Goal: Task Accomplishment & Management: Use online tool/utility

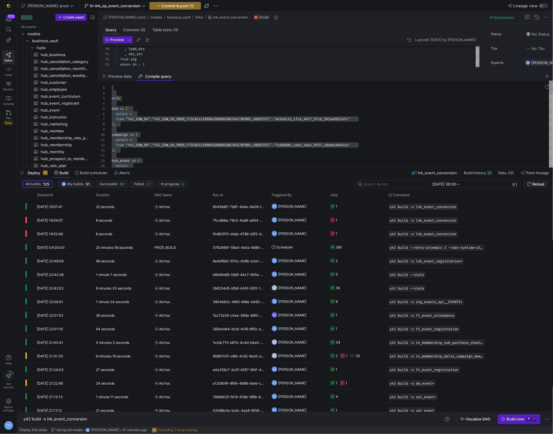
scroll to position [0, 64]
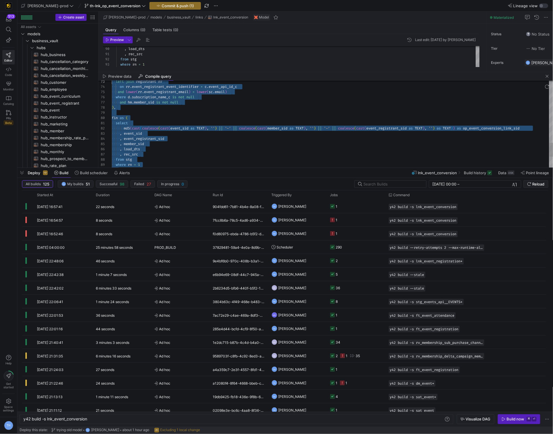
scroll to position [47, 0]
type textarea "with dcm as ( select * from "Y42_EDW_DV"."Y42_EDW_DV_PROD_F73CAE41109B4CDD8891B…"
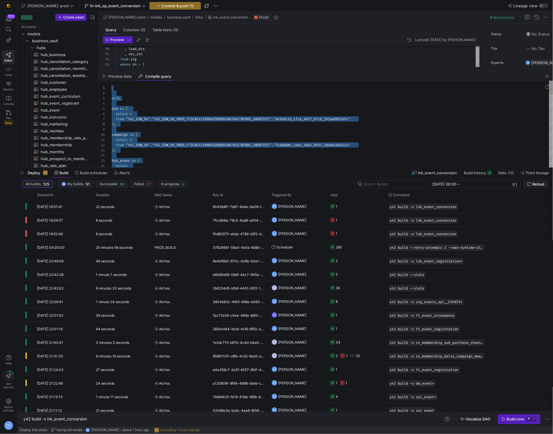
scroll to position [0, 0]
drag, startPoint x: 147, startPoint y: 147, endPoint x: 120, endPoint y: 1, distance: 148.6
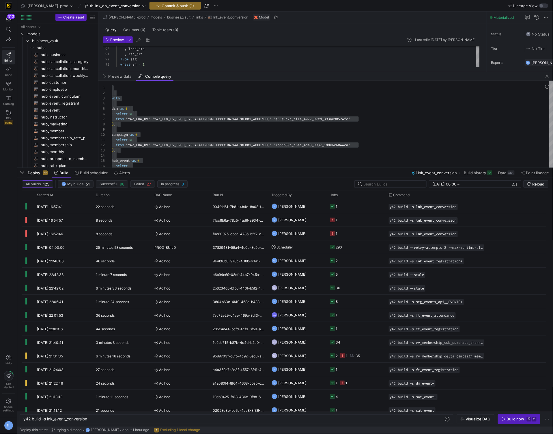
click at [192, 72] on div "Preview data Compile query" at bounding box center [325, 76] width 455 height 9
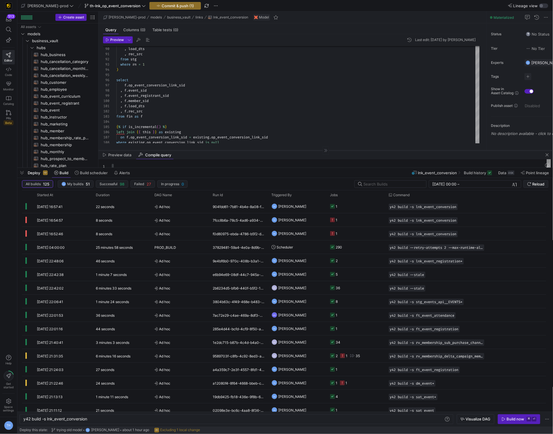
drag, startPoint x: 191, startPoint y: 71, endPoint x: 188, endPoint y: 147, distance: 76.0
click at [188, 150] on div at bounding box center [325, 150] width 455 height 0
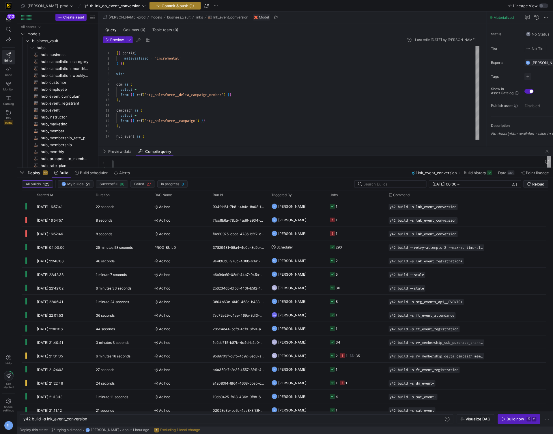
click at [167, 8] on button "Commit & push (1)" at bounding box center [175, 6] width 51 height 8
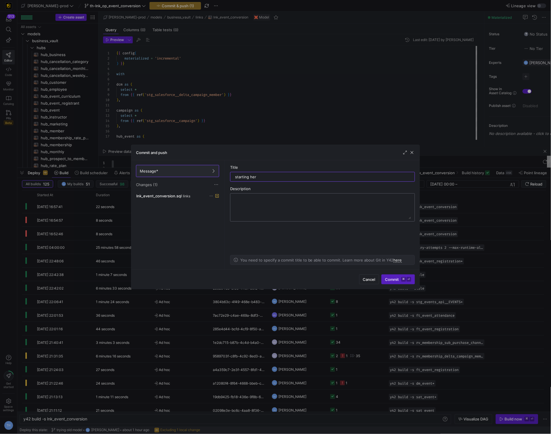
type input "starting here"
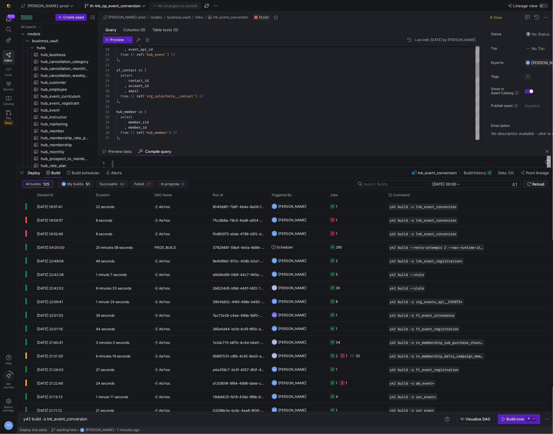
click at [157, 88] on div "event_sid , event_api_id from { { ref ( 'hub_event' ) } } ) , sf_contact as ( s…" at bounding box center [297, 233] width 363 height 581
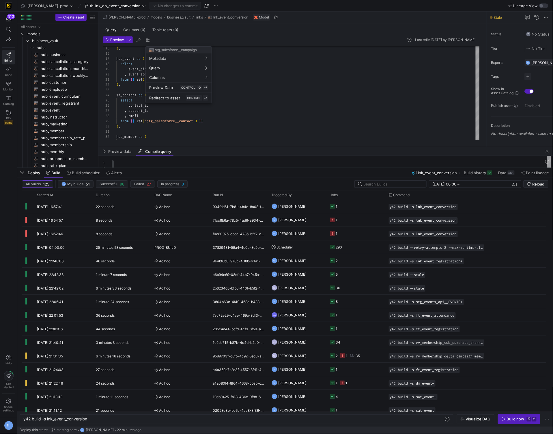
click at [192, 118] on div at bounding box center [276, 217] width 553 height 434
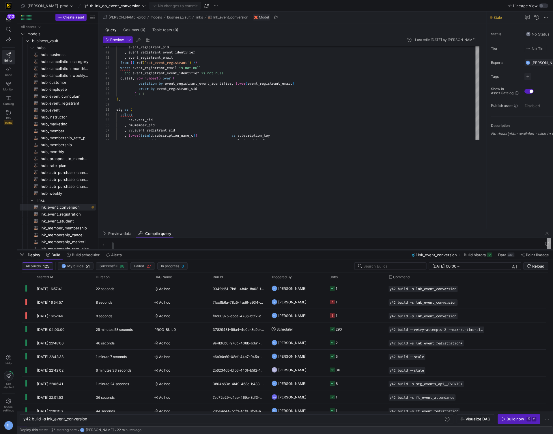
drag, startPoint x: 201, startPoint y: 168, endPoint x: 197, endPoint y: 251, distance: 82.3
click at [197, 251] on div at bounding box center [285, 250] width 536 height 2
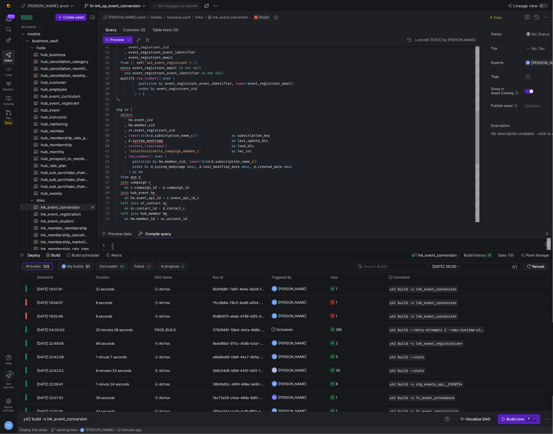
click at [209, 135] on div "event_registrant_sid , event_registrant_event_identifier , event_registrant_ema…" at bounding box center [297, 122] width 363 height 581
click at [207, 135] on div "event_registrant_sid , event_registrant_event_identifier , event_registrant_ema…" at bounding box center [297, 122] width 363 height 581
click at [204, 135] on div "event_registrant_sid , event_registrant_event_identifier , event_registrant_ema…" at bounding box center [297, 122] width 363 height 581
click at [200, 135] on div "event_registrant_sid , event_registrant_event_identifier , event_registrant_ema…" at bounding box center [297, 122] width 363 height 581
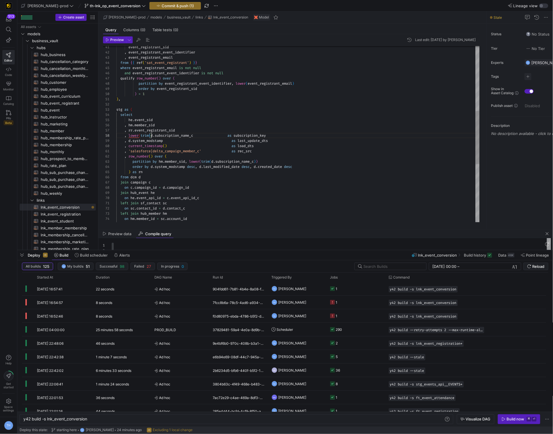
click at [151, 136] on div "event_registrant_sid , event_registrant_event_identifier , event_registrant_ema…" at bounding box center [297, 122] width 363 height 581
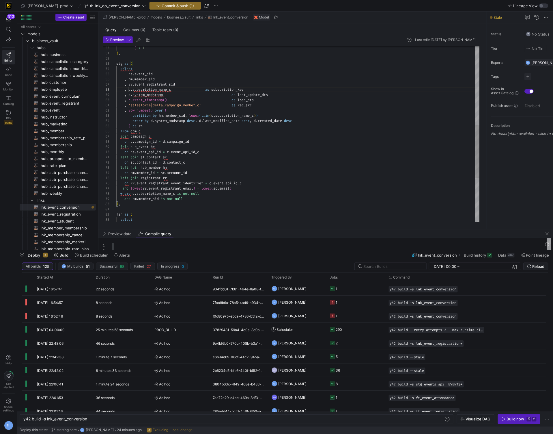
click at [216, 189] on div "where d . subscription_name_c is not null and hm . member_sid is not null ) , f…" at bounding box center [297, 76] width 363 height 581
click at [233, 187] on div "where d . subscription_name_c is not null and hm . member_sid is not null ) , f…" at bounding box center [297, 76] width 363 height 581
click at [198, 190] on div "where d . subscription_name_c is not null and hm . member_sid is not null ) , f…" at bounding box center [297, 76] width 363 height 581
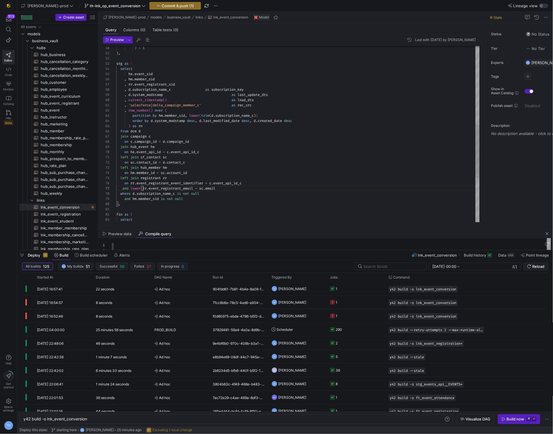
click at [142, 189] on div "where d . subscription_name_c is not null and hm . member_sid is not null ) , f…" at bounding box center [297, 76] width 363 height 581
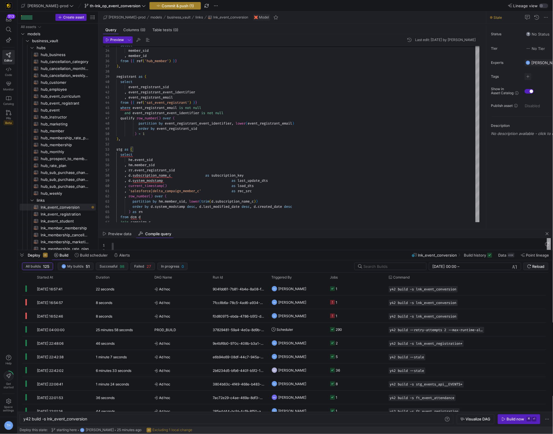
type textarea "left join sf_contact sc on [DOMAIN_NAME]_id = [DOMAIN_NAME]_c left join hub_mem…"
click at [162, 5] on span "Commit & push (1)" at bounding box center [178, 5] width 32 height 5
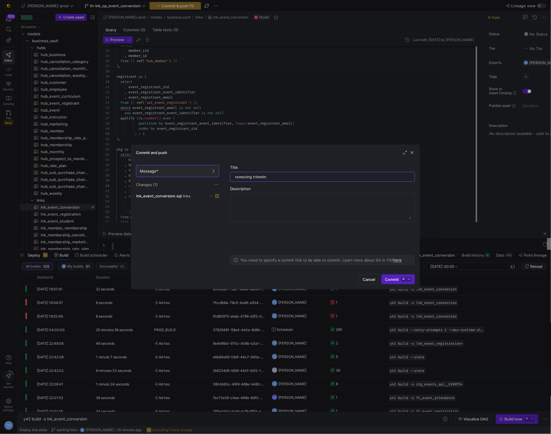
type input "removing trimming"
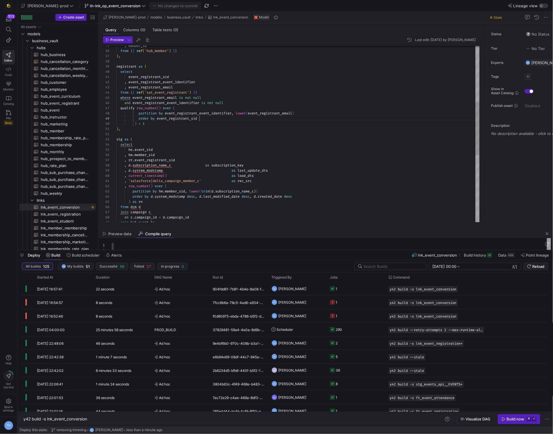
click at [307, 117] on div "join campaign c order by d . system_modstamp desc , d . last_modified_date desc…" at bounding box center [297, 152] width 363 height 581
click at [306, 111] on div "join campaign c order by d . system_modstamp desc , d . last_modified_date desc…" at bounding box center [297, 152] width 363 height 581
click at [251, 112] on div "join campaign c order by d . system_modstamp desc , d . last_modified_date desc…" at bounding box center [297, 152] width 363 height 581
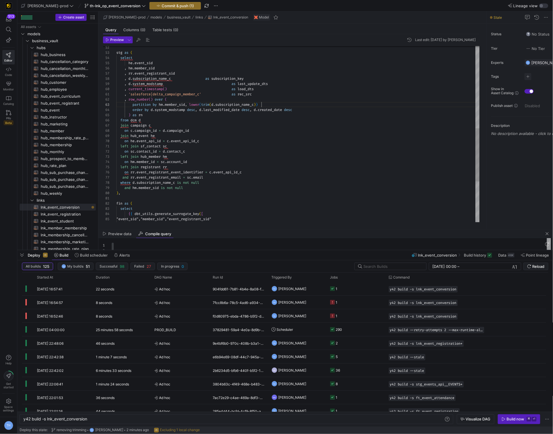
click at [266, 104] on div "stg as ( select he . event_sid , hm . member_sid , rr . event_registrant_sid , …" at bounding box center [297, 65] width 363 height 581
click at [213, 104] on div "stg as ( select he . event_sid , hm . member_sid , rr . event_registrant_sid , …" at bounding box center [297, 65] width 363 height 581
type textarea ", 'salesforce|delta_campaign_member_c' as rec_src , row_number() over ( partiti…"
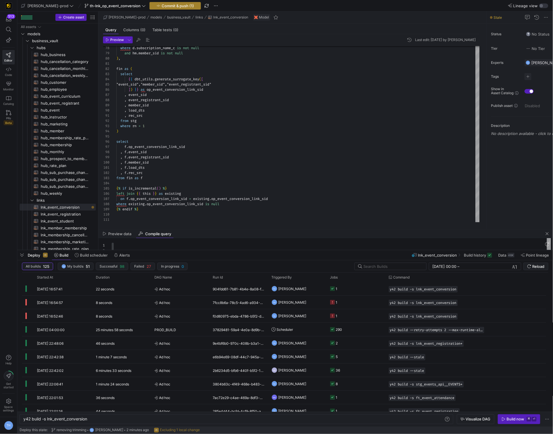
click at [170, 8] on span "button" at bounding box center [175, 5] width 51 height 7
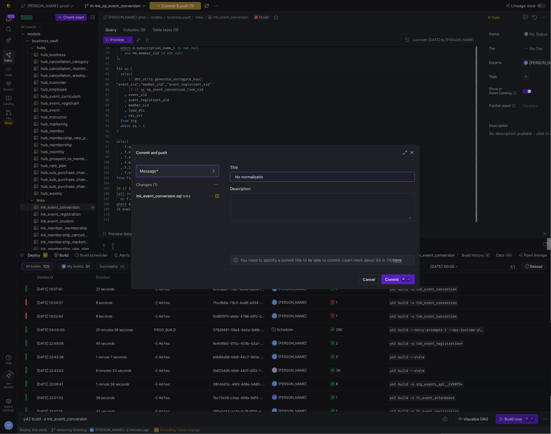
type input "No normalization"
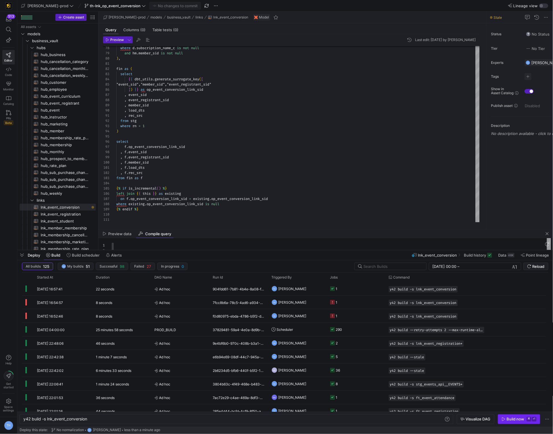
click at [513, 419] on div "Build now" at bounding box center [516, 419] width 18 height 5
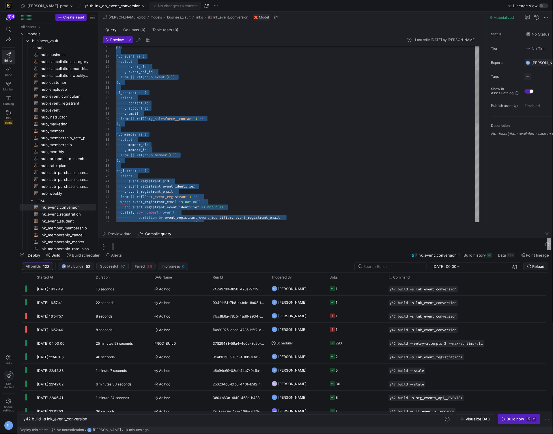
scroll to position [0, 0]
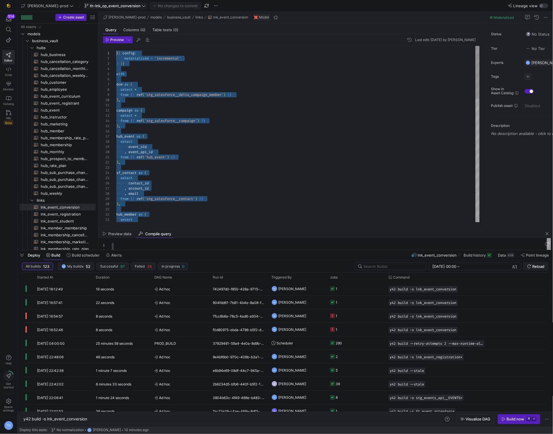
drag, startPoint x: 175, startPoint y: 215, endPoint x: 96, endPoint y: 7, distance: 222.2
type textarea "campaign as ( select * from {{ ref('stg_salesforce__campaign') }} ), hub_event …"
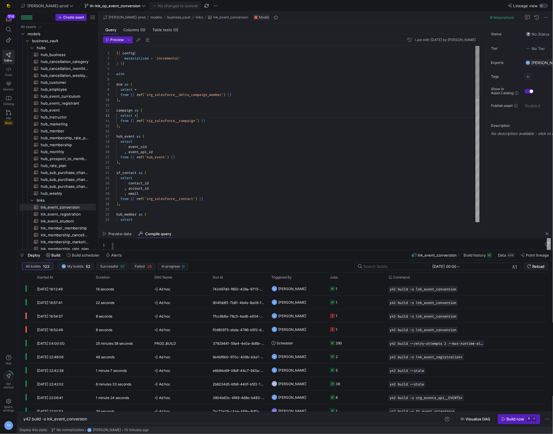
click at [256, 116] on div "hub_member as ( select sf_contact as ( select contact_id , account_id , email f…" at bounding box center [297, 336] width 363 height 581
click at [139, 127] on div "hub_member as ( select sf_contact as ( select contact_id , account_id , email f…" at bounding box center [297, 336] width 363 height 581
click at [47, 6] on span "[PERSON_NAME]-prod" at bounding box center [47, 5] width 41 height 5
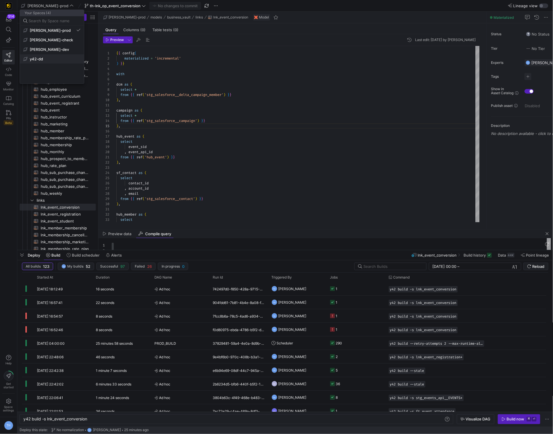
click at [48, 59] on span "y42-dd" at bounding box center [51, 59] width 57 height 5
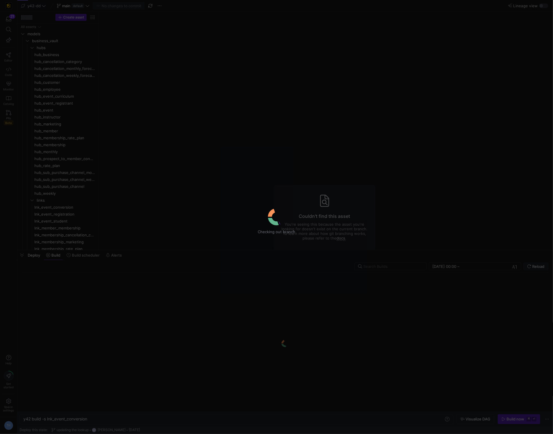
type textarea "y42 build"
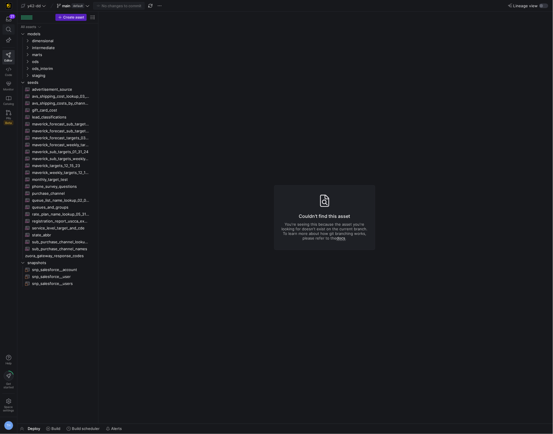
click at [8, 29] on icon at bounding box center [8, 29] width 5 height 5
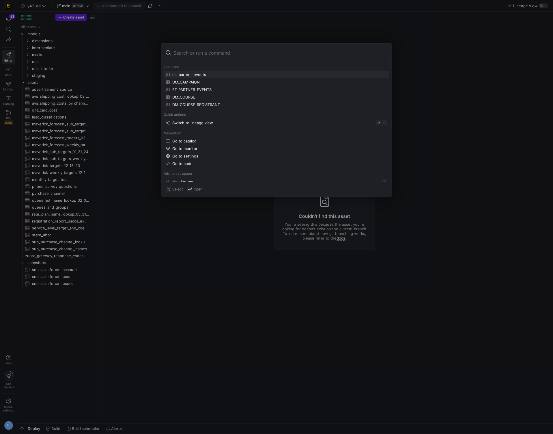
click at [203, 74] on div "os_partner_events" at bounding box center [189, 74] width 34 height 5
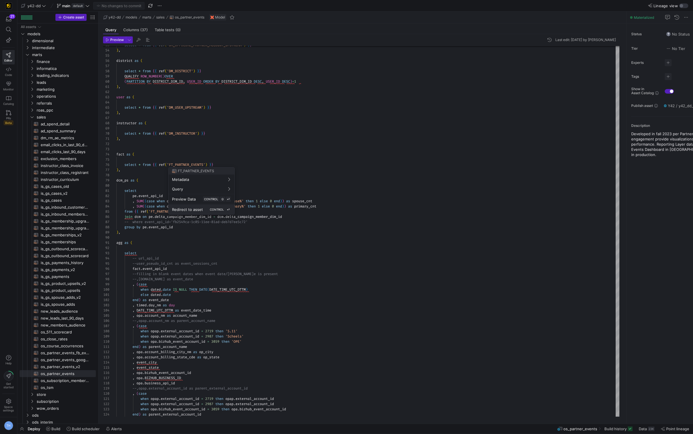
click at [193, 209] on span "Redirect to asset" at bounding box center [187, 209] width 31 height 5
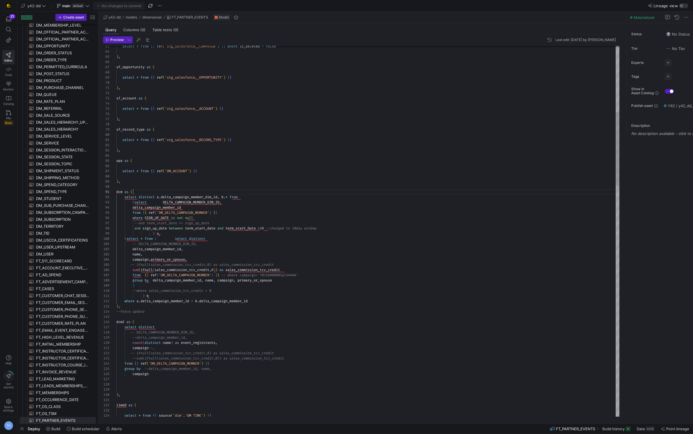
scroll to position [0, 16]
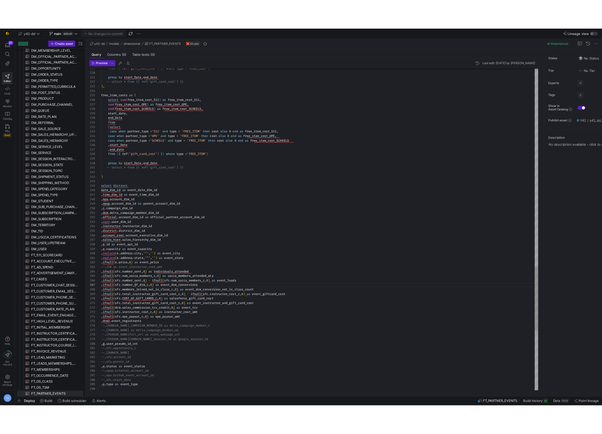
scroll to position [31, 39]
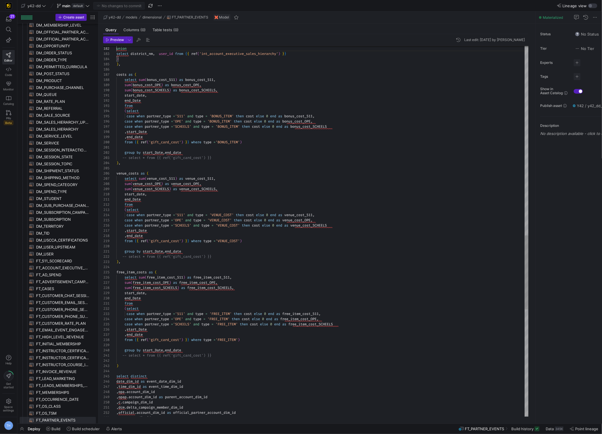
scroll to position [0, 0]
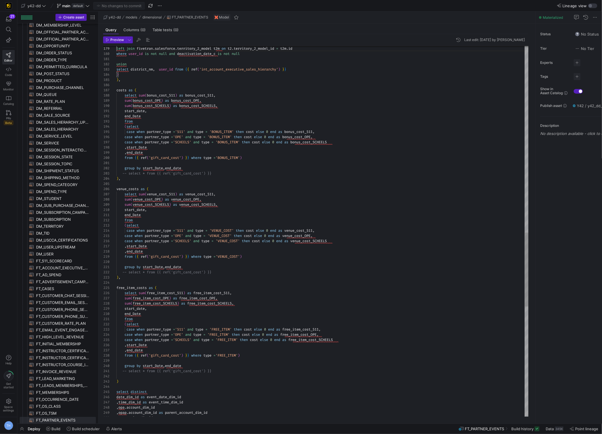
type textarea "--.deactivation_date_c--, --[URL] as user_id , [DOMAIN_NAME] as user_name, --u.…"
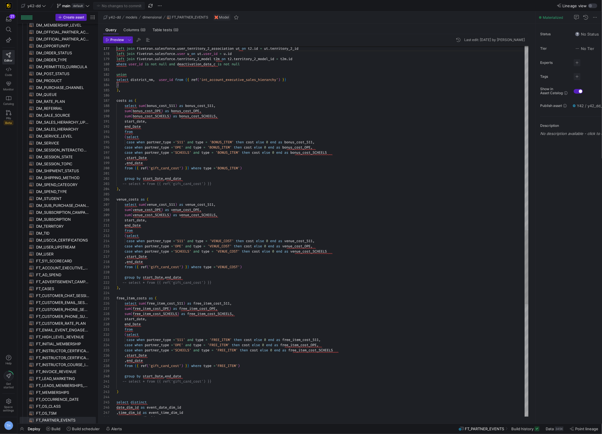
scroll to position [31, 0]
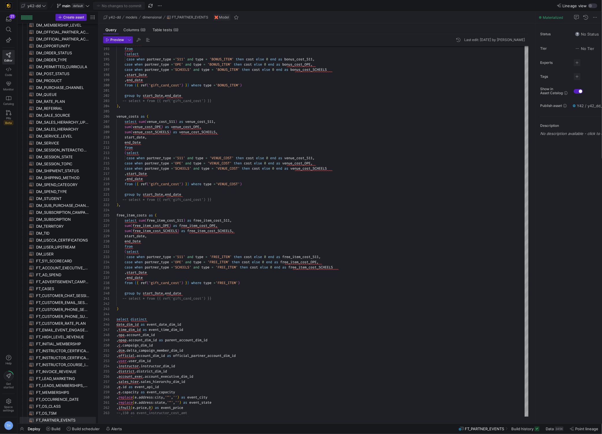
click at [42, 4] on icon at bounding box center [44, 6] width 4 height 4
click at [60, 58] on span "[PERSON_NAME]-prod" at bounding box center [51, 59] width 57 height 5
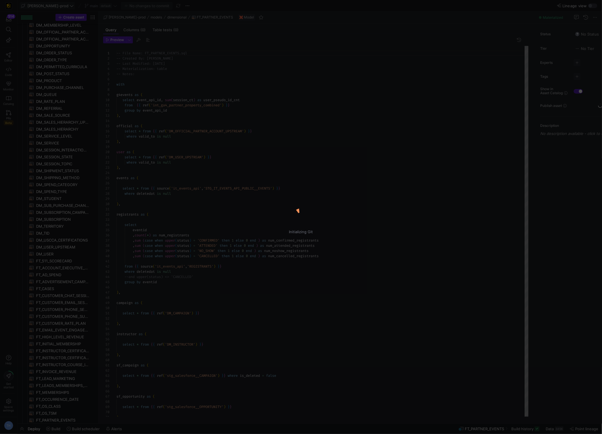
scroll to position [52, 0]
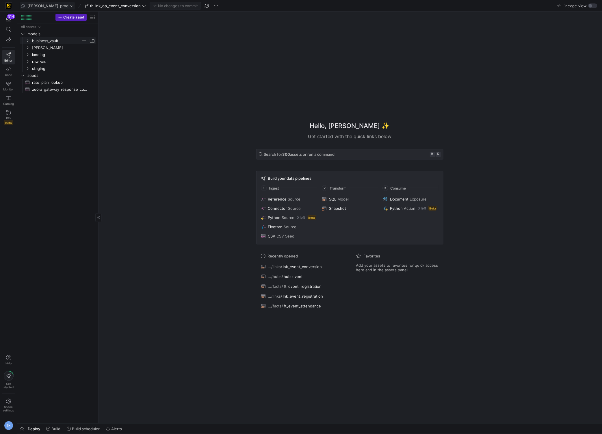
click at [47, 44] on span "business_vault" at bounding box center [56, 41] width 49 height 7
click at [48, 55] on span "links" at bounding box center [59, 54] width 44 height 7
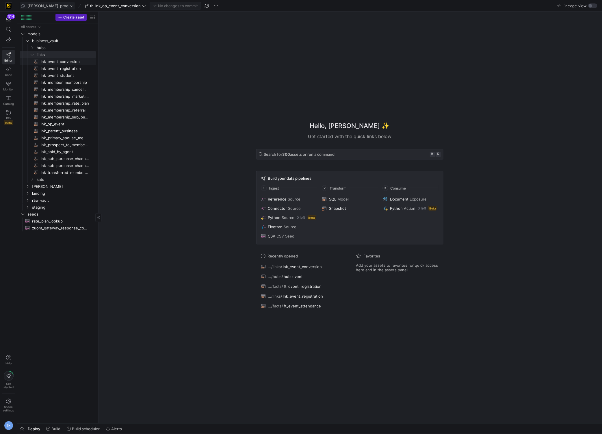
click at [79, 63] on span "lnk_event_conversion​​​​​​​​​​" at bounding box center [65, 61] width 48 height 7
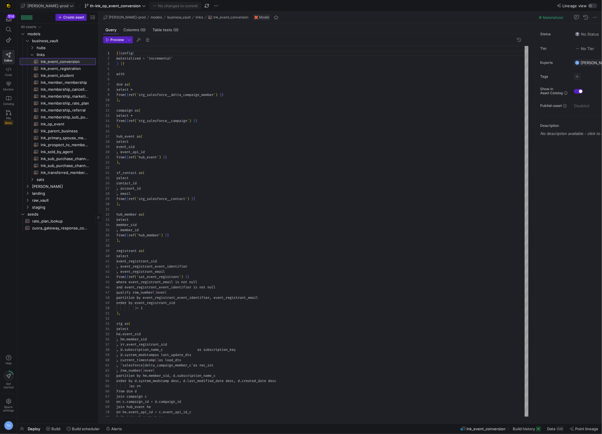
scroll to position [52, 0]
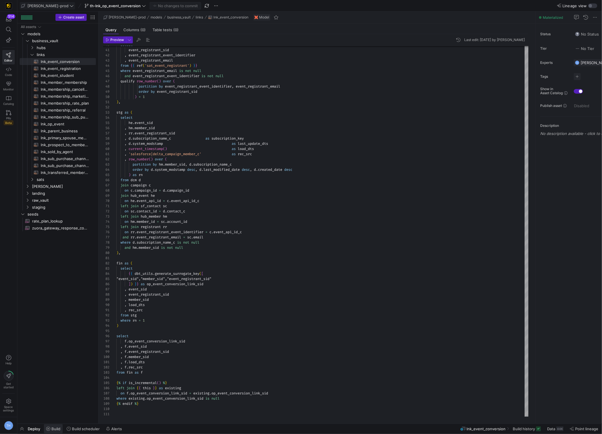
click at [53, 430] on span "Build" at bounding box center [55, 428] width 9 height 5
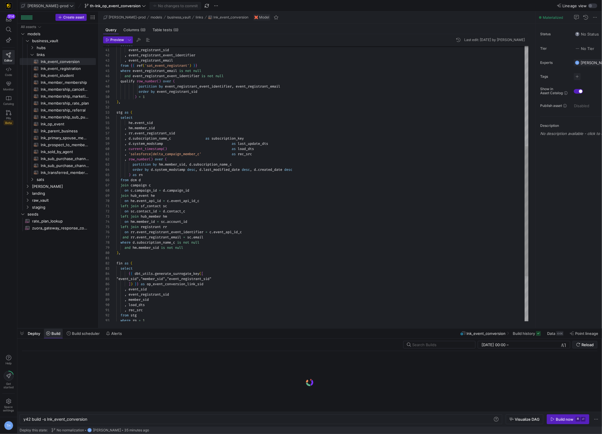
scroll to position [0, 64]
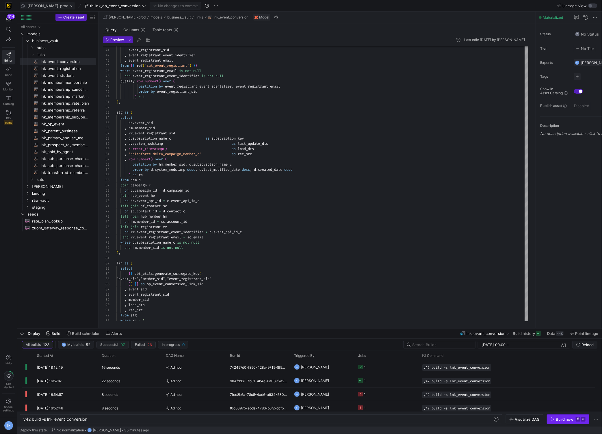
click at [553, 417] on div "Build now" at bounding box center [564, 419] width 18 height 5
click at [344, 368] on y42-orchestration-triggered-by "TH [PERSON_NAME]" at bounding box center [322, 366] width 57 height 13
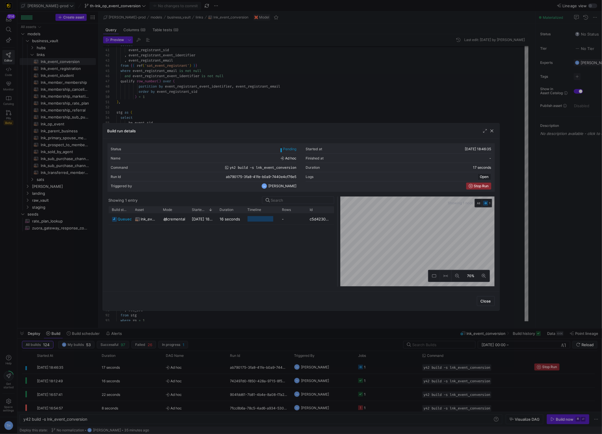
drag, startPoint x: 300, startPoint y: 217, endPoint x: 336, endPoint y: 217, distance: 36.1
click at [336, 217] on div at bounding box center [337, 241] width 2 height 90
click at [263, 62] on div at bounding box center [301, 217] width 602 height 434
type textarea "event_registrant_sid , event_registrant_event_identifier , event_registrant_ema…"
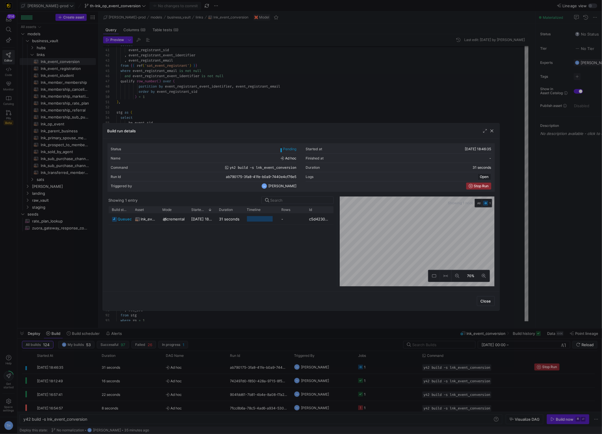
click at [263, 62] on div "select event_registrant_sid , event_registrant_event_identifier , event_registr…" at bounding box center [322, 125] width 412 height 581
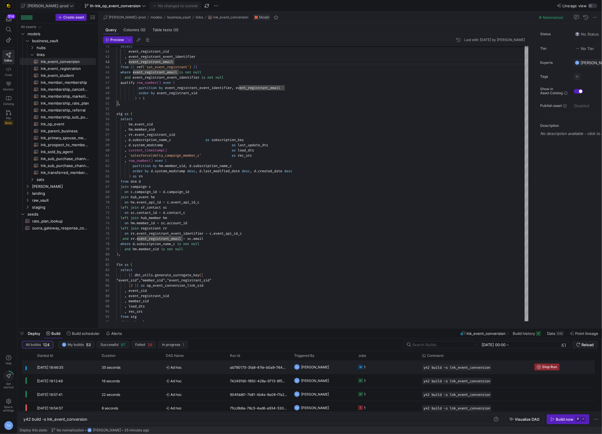
click at [185, 367] on span "Ad hoc" at bounding box center [194, 367] width 57 height 14
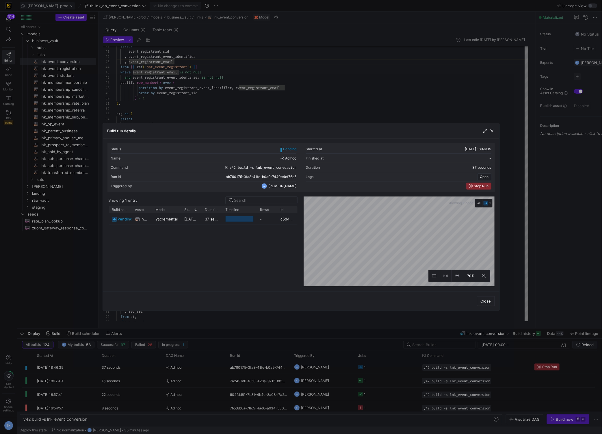
click at [232, 115] on div at bounding box center [301, 217] width 602 height 434
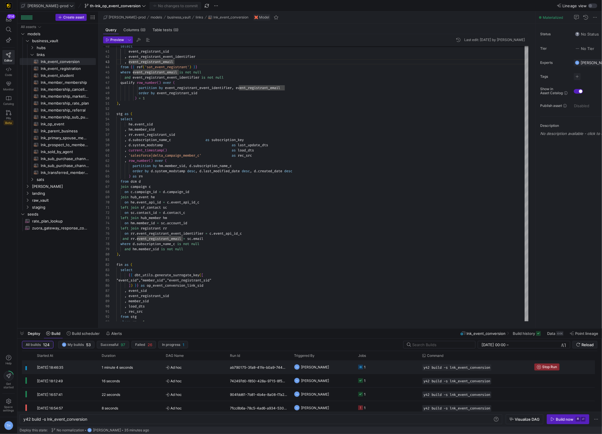
click at [225, 362] on div "Ad hoc" at bounding box center [194, 366] width 64 height 13
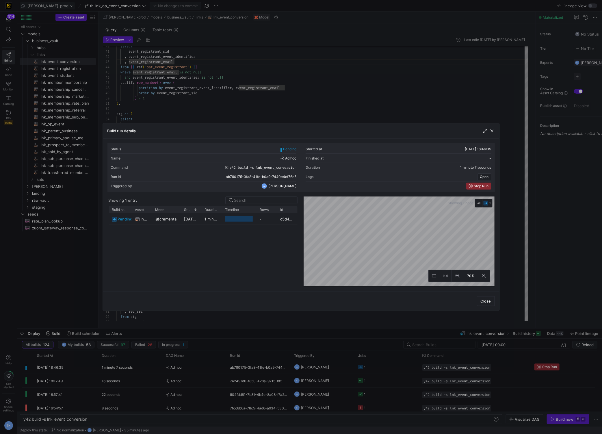
click at [221, 77] on div at bounding box center [301, 217] width 602 height 434
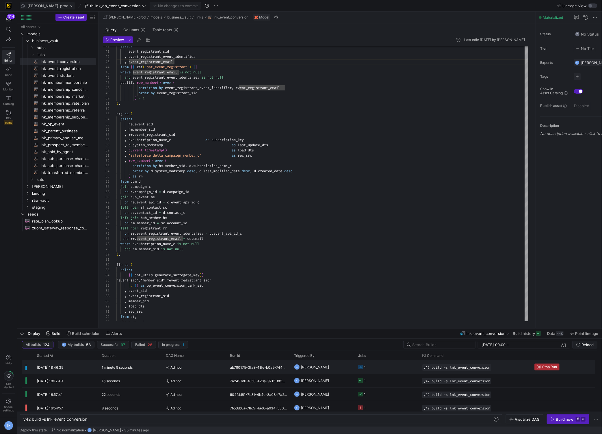
click at [546, 369] on span "Press SPACE to select this row." at bounding box center [546, 366] width 25 height 6
click at [553, 419] on div "Build now" at bounding box center [564, 419] width 18 height 5
click at [200, 366] on span "Ad hoc" at bounding box center [194, 367] width 57 height 14
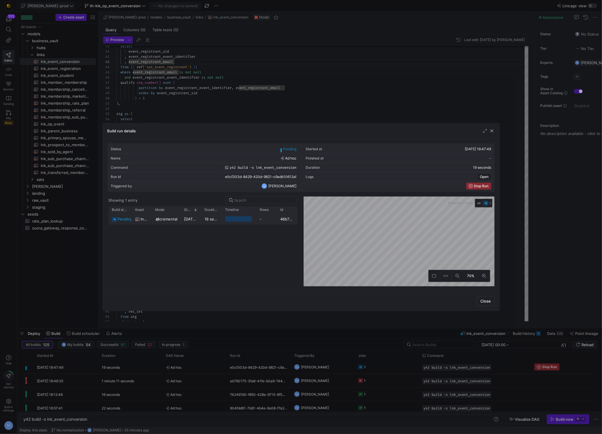
click at [218, 221] on y42-duration "18 seconds" at bounding box center [215, 219] width 20 height 5
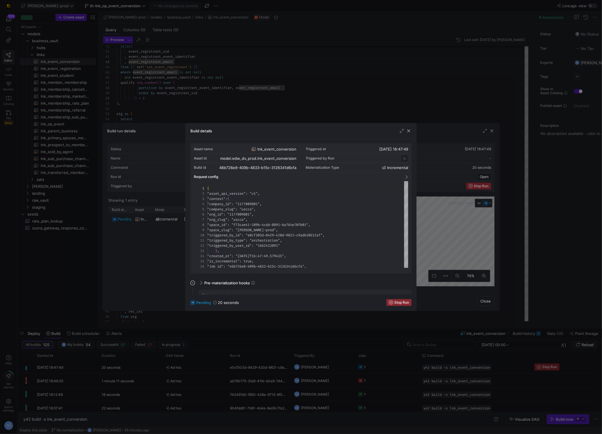
scroll to position [52, 0]
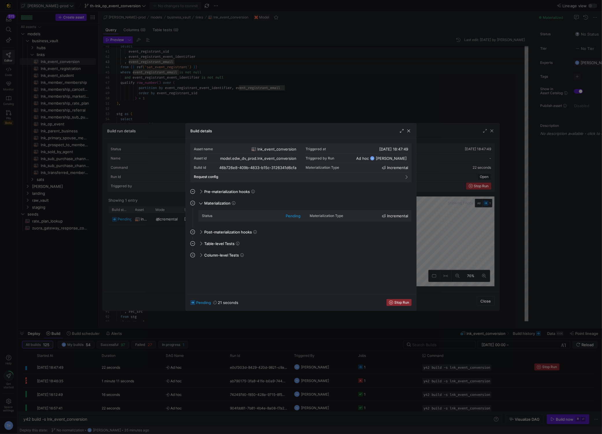
click at [235, 84] on div at bounding box center [301, 217] width 602 height 434
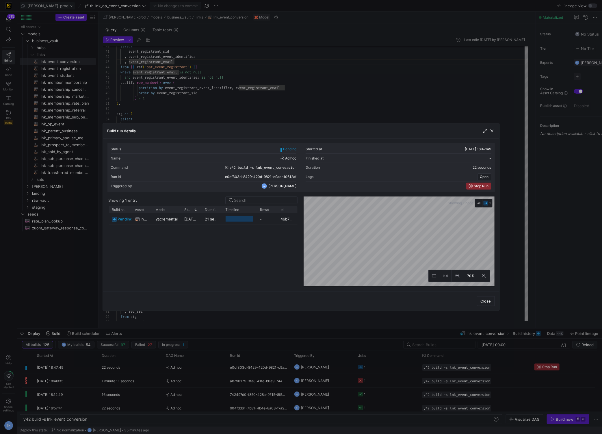
click at [235, 84] on div at bounding box center [301, 217] width 602 height 434
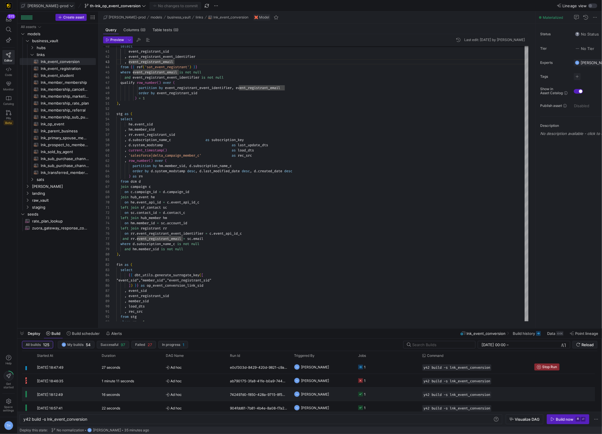
click at [385, 392] on y42-job-status-cell-renderer "1" at bounding box center [386, 393] width 57 height 13
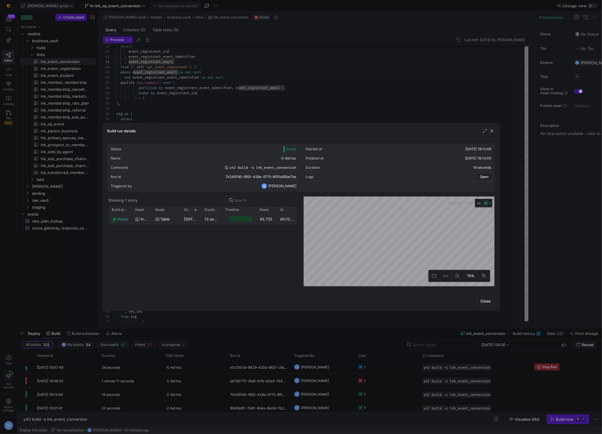
click at [249, 223] on y42-job-duration-timeline-cell-renderer at bounding box center [239, 218] width 28 height 11
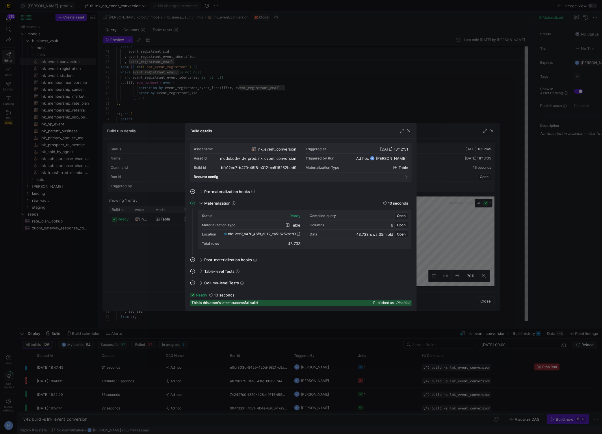
click at [281, 233] on span "bfc12ec7_b470_46f8_a012_ca516252bed9" at bounding box center [262, 234] width 68 height 4
click at [298, 44] on div at bounding box center [301, 217] width 602 height 434
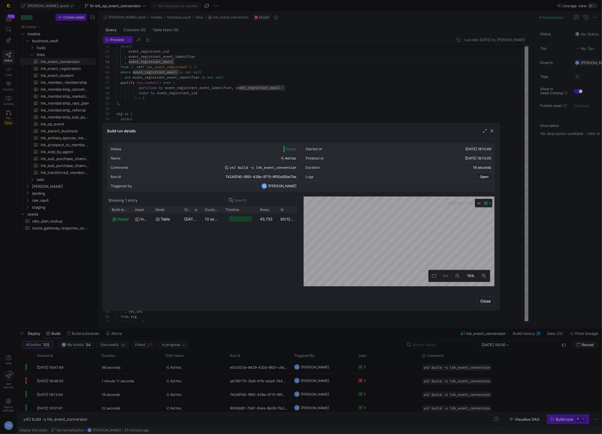
click at [298, 44] on div at bounding box center [301, 217] width 602 height 434
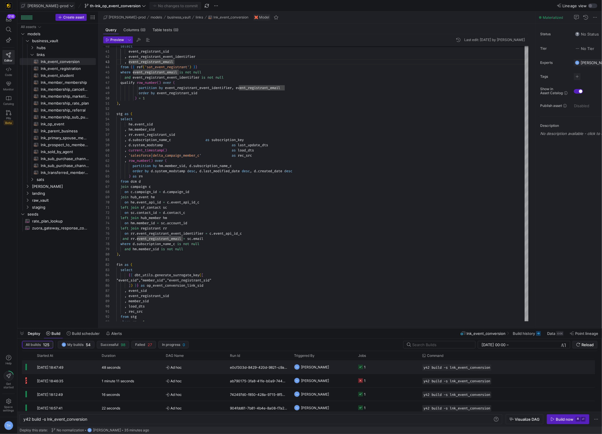
click at [192, 369] on span "Ad hoc" at bounding box center [194, 367] width 57 height 14
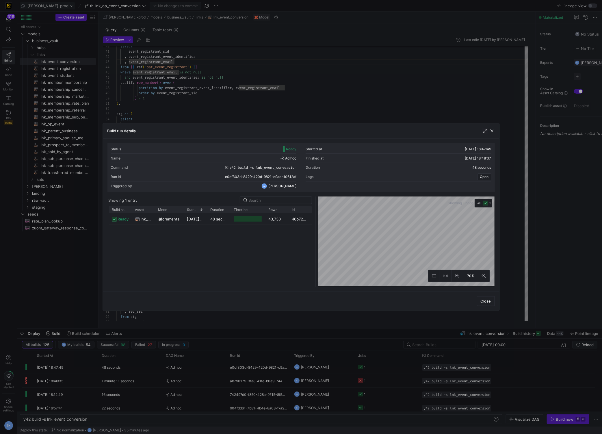
drag, startPoint x: 301, startPoint y: 208, endPoint x: 331, endPoint y: 208, distance: 29.7
click at [316, 208] on div at bounding box center [315, 241] width 2 height 90
click at [262, 112] on div at bounding box center [301, 217] width 602 height 434
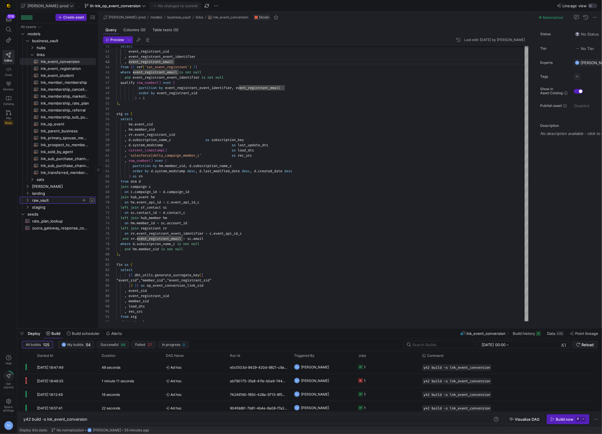
click at [60, 201] on span "raw_vault" at bounding box center [56, 200] width 49 height 7
drag, startPoint x: 58, startPoint y: 199, endPoint x: 58, endPoint y: 194, distance: 4.9
click at [58, 198] on span "raw_vault" at bounding box center [63, 200] width 63 height 7
click at [57, 188] on span "[PERSON_NAME]" at bounding box center [56, 186] width 49 height 7
click at [61, 199] on span "facts" at bounding box center [59, 200] width 44 height 7
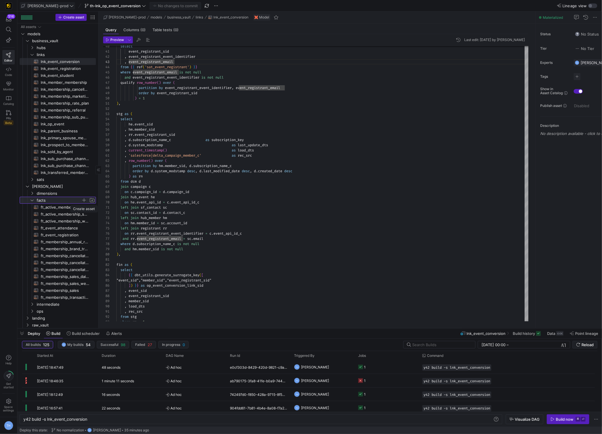
click at [85, 200] on span "button" at bounding box center [84, 200] width 6 height 6
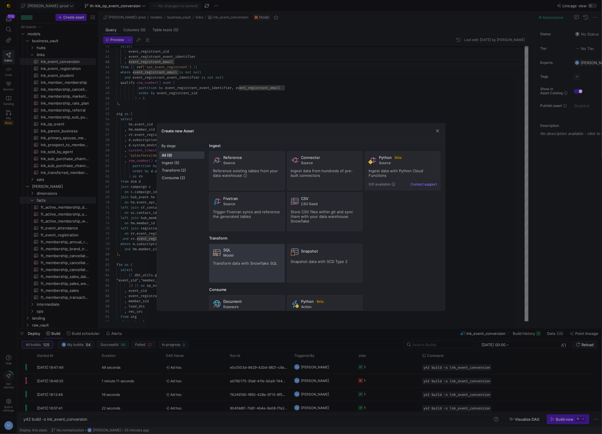
click at [229, 252] on span "SQL" at bounding box center [226, 249] width 7 height 5
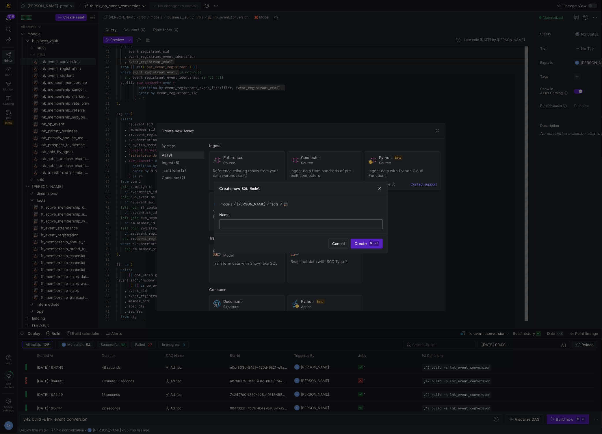
type input "FT_EVENT_CONVERSION"
click at [267, 223] on input "FT_EVENT_CONVERSION" at bounding box center [301, 224] width 154 height 5
type input "ft_event_conversion"
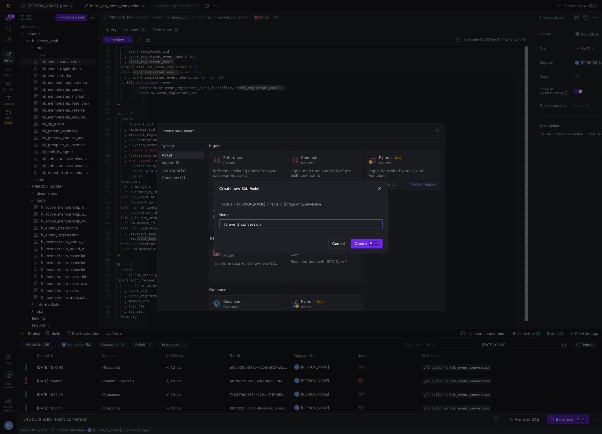
click at [363, 241] on span "Create ⌘ ⏎" at bounding box center [366, 243] width 25 height 5
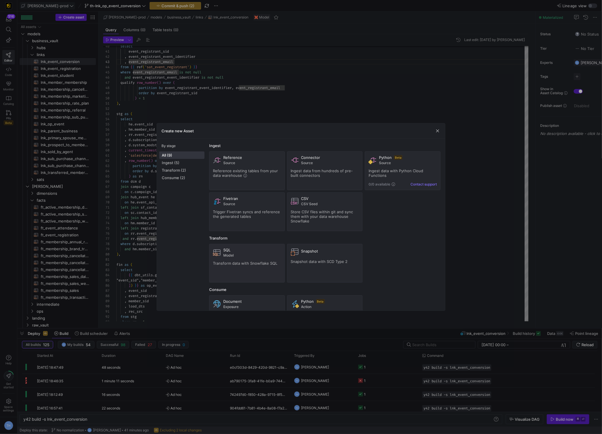
type textarea "y42 build -s ft_event_conversion"
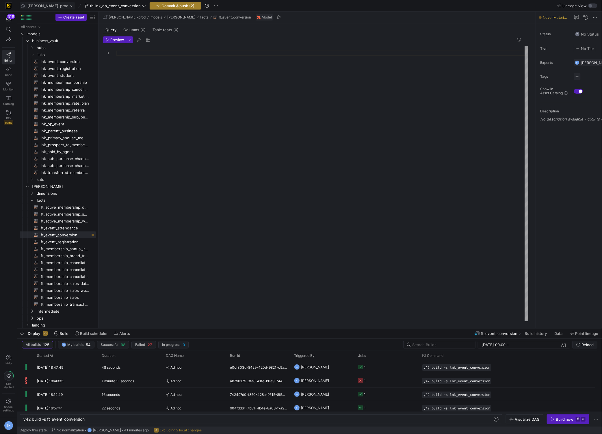
click at [169, 5] on span "Commit & push (2)" at bounding box center [177, 5] width 33 height 5
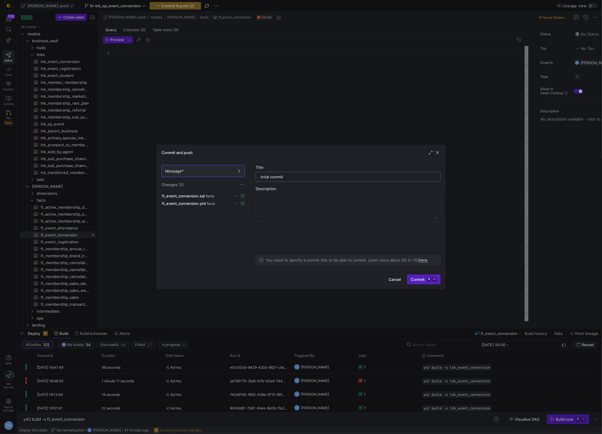
click at [263, 177] on input "intial commit" at bounding box center [347, 176] width 175 height 5
type input "initial commit"
click at [315, 171] on div "Title initial commit" at bounding box center [347, 173] width 185 height 17
click at [315, 175] on input "initial commit" at bounding box center [347, 176] width 175 height 5
